Goal: Information Seeking & Learning: Find specific fact

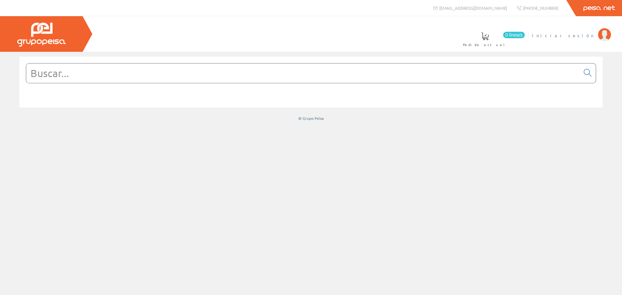
click at [585, 36] on span "Iniciar sesión" at bounding box center [563, 35] width 63 height 6
click at [141, 74] on input "text" at bounding box center [303, 73] width 554 height 19
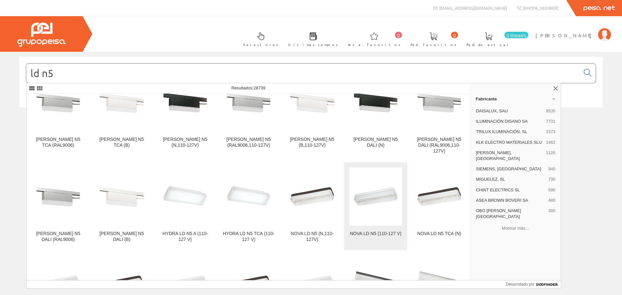
scroll to position [324, 0]
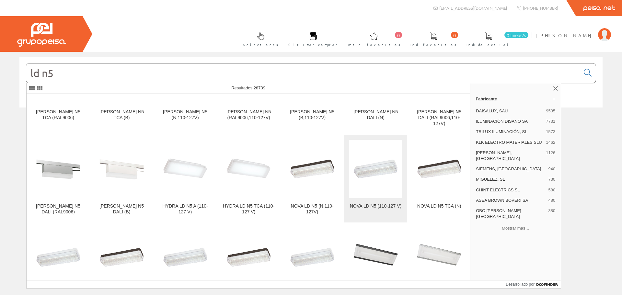
type input "ld n5"
click at [363, 164] on img at bounding box center [375, 169] width 53 height 48
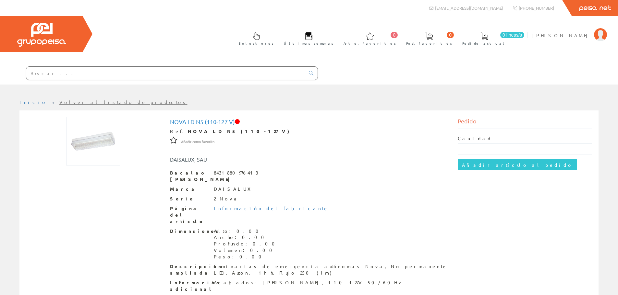
click at [56, 75] on input "text" at bounding box center [165, 73] width 278 height 13
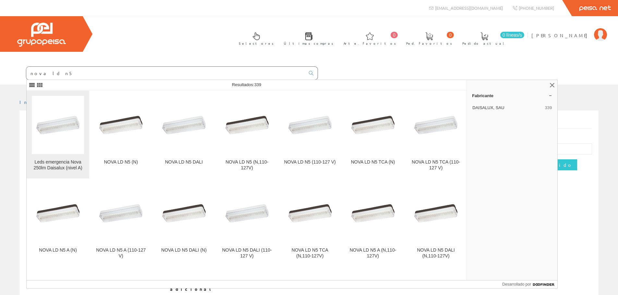
type input "nova ld n5"
click at [62, 146] on img at bounding box center [58, 124] width 52 height 47
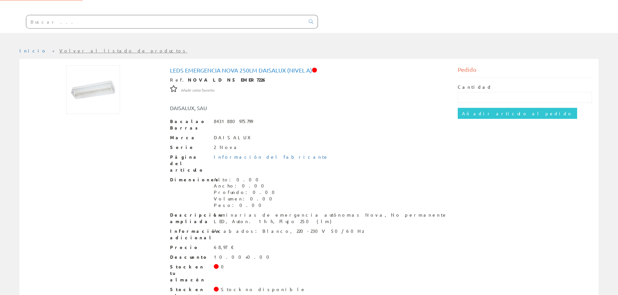
scroll to position [58, 0]
